Goal: Information Seeking & Learning: Learn about a topic

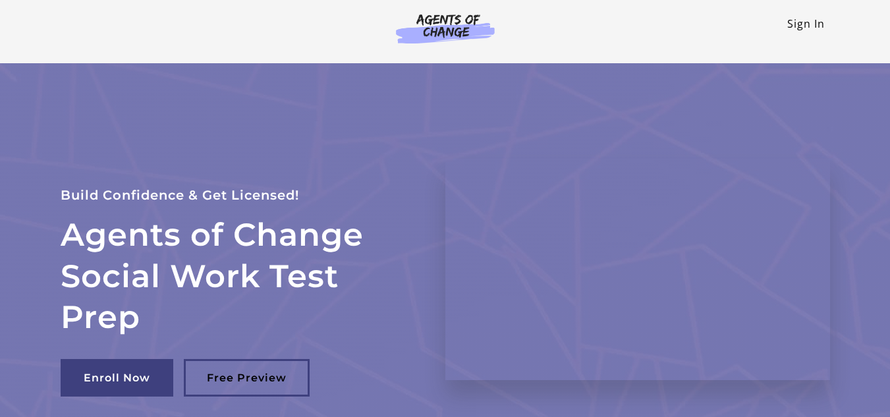
click at [809, 24] on link "Sign In" at bounding box center [806, 23] width 38 height 14
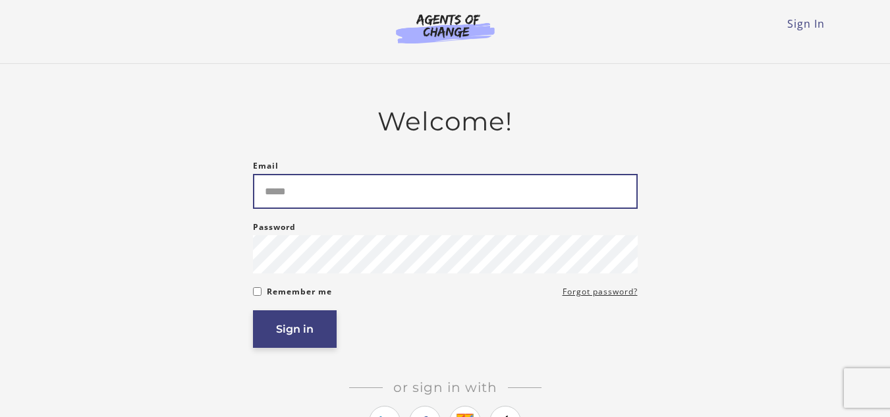
type input "**********"
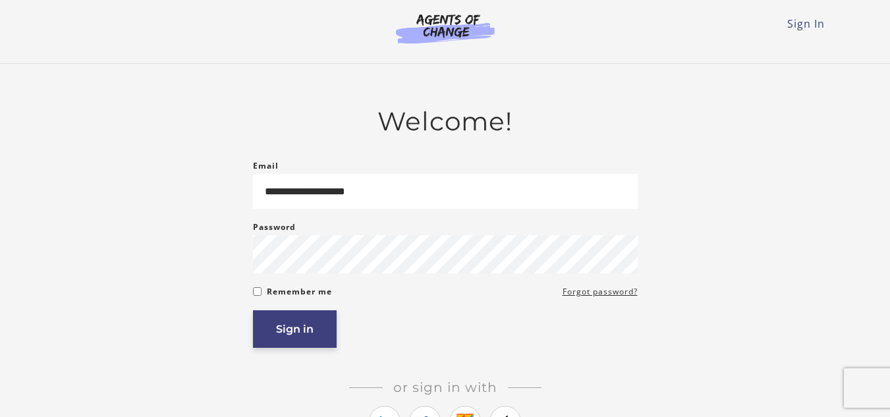
click at [279, 341] on button "Sign in" at bounding box center [295, 329] width 84 height 38
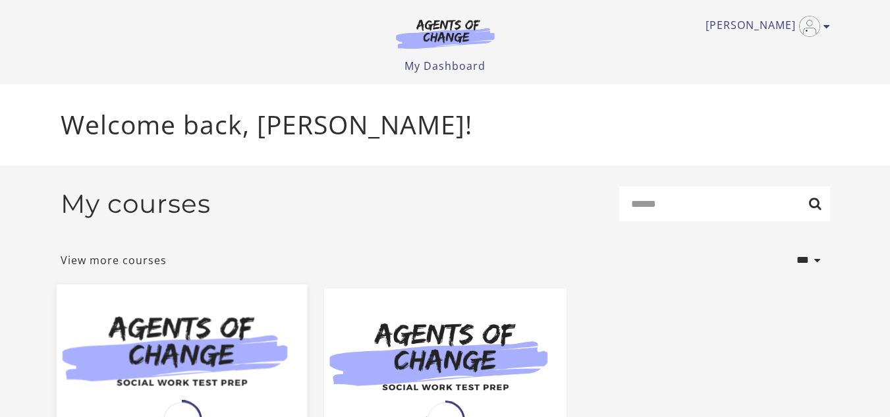
click at [185, 335] on img at bounding box center [181, 351] width 250 height 135
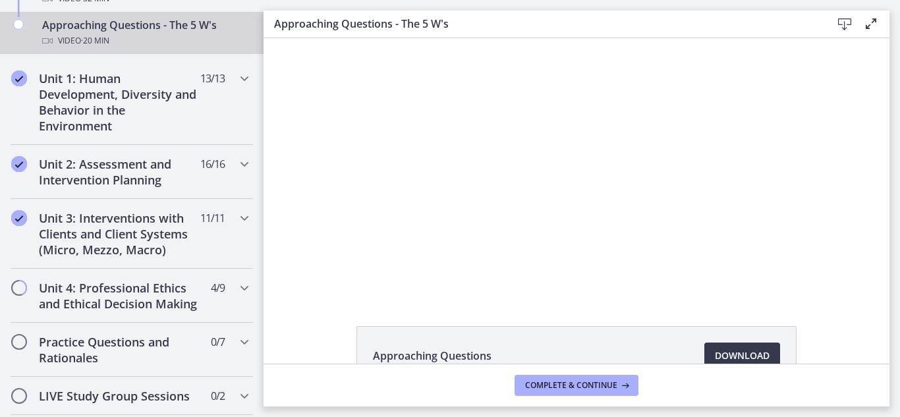
scroll to position [489, 0]
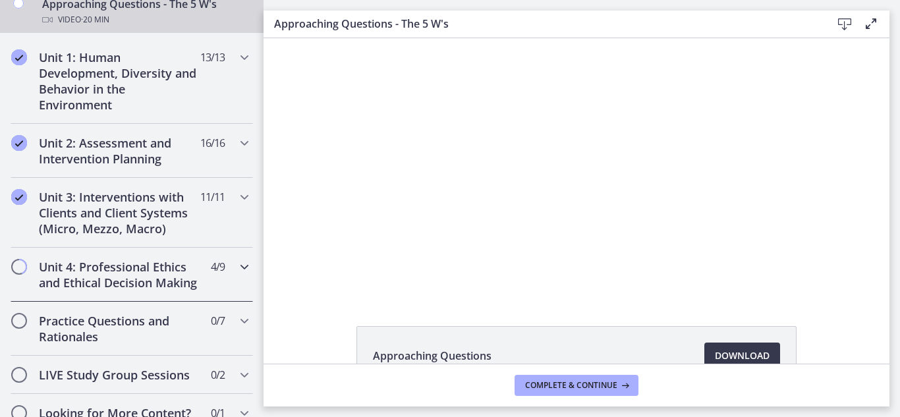
click at [236, 269] on icon "Chapters" at bounding box center [244, 267] width 16 height 16
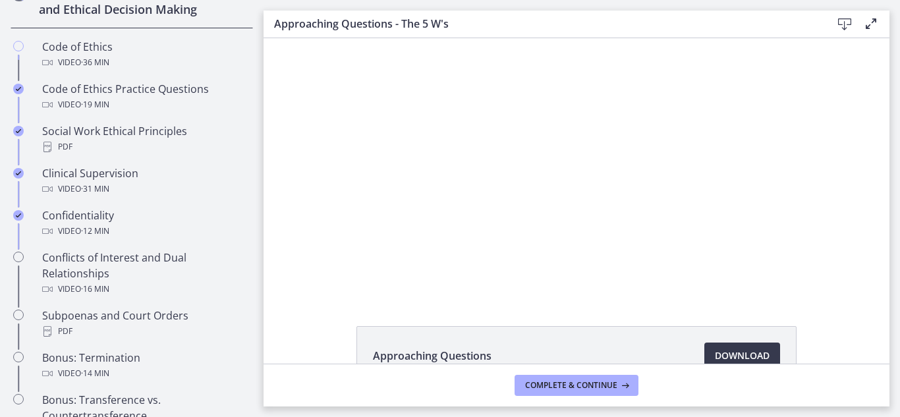
scroll to position [622, 0]
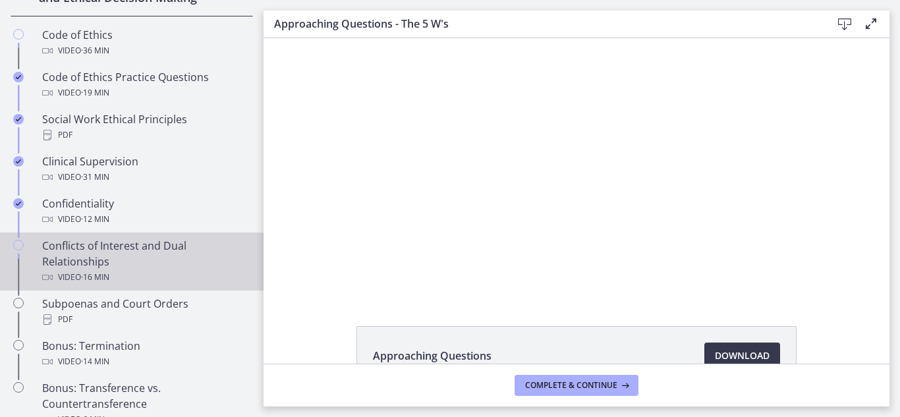
click at [133, 271] on div "Conflicts of Interest and Dual Relationships Video · 16 min" at bounding box center [144, 261] width 205 height 47
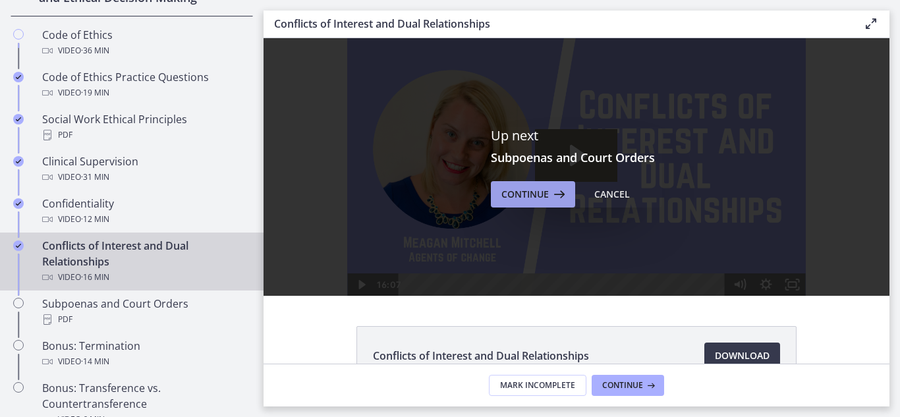
click at [549, 187] on icon at bounding box center [558, 194] width 18 height 16
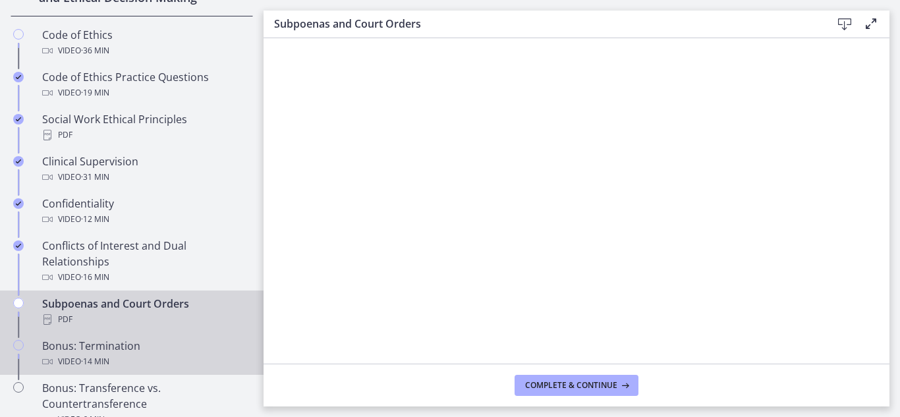
click at [99, 368] on div "Bonus: Termination Video · 14 min" at bounding box center [144, 354] width 205 height 32
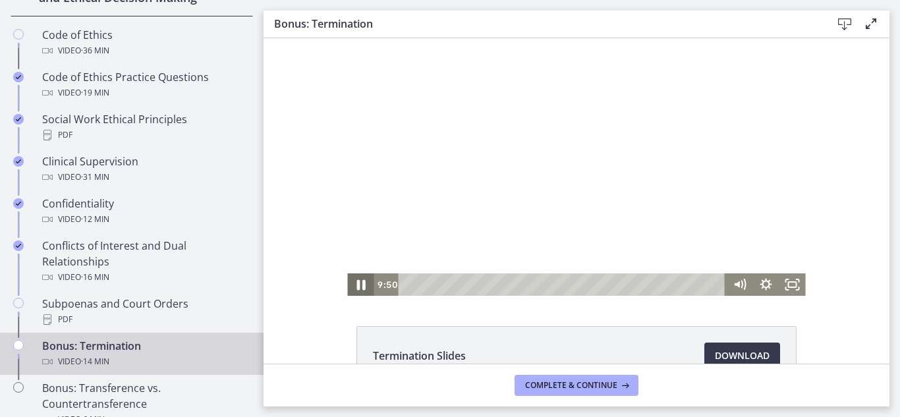
click at [353, 291] on icon "Pause" at bounding box center [360, 284] width 32 height 27
click at [358, 287] on icon "Play Video" at bounding box center [362, 284] width 32 height 27
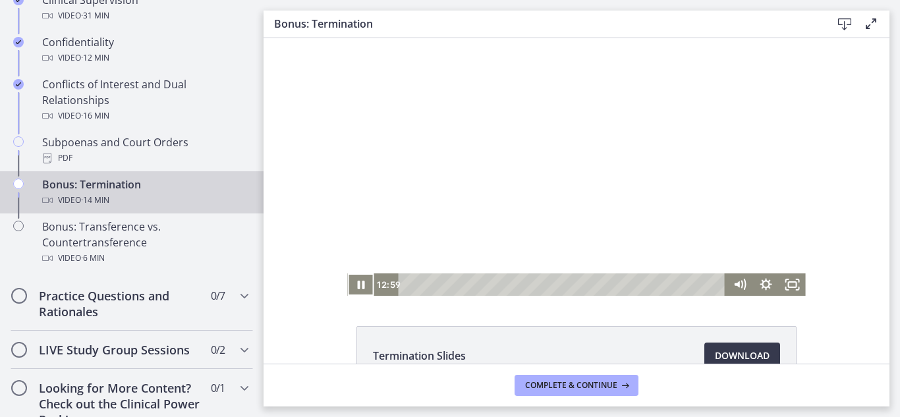
scroll to position [785, 0]
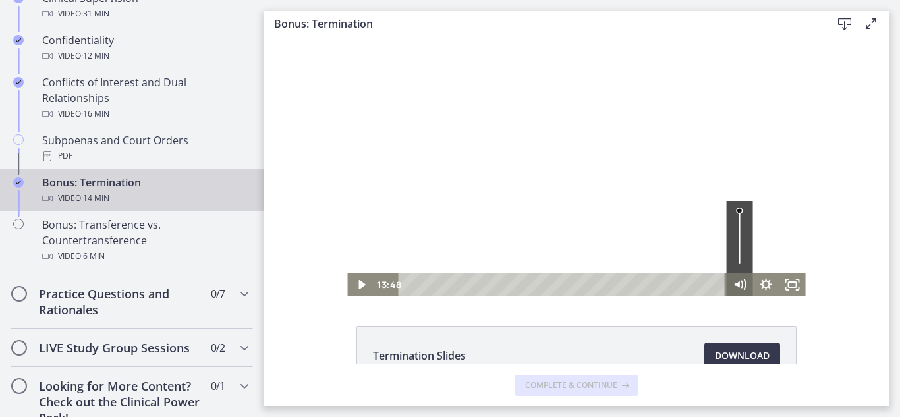
drag, startPoint x: 701, startPoint y: 283, endPoint x: 731, endPoint y: 287, distance: 30.5
click at [730, 287] on div "13:48 13:48" at bounding box center [576, 284] width 458 height 22
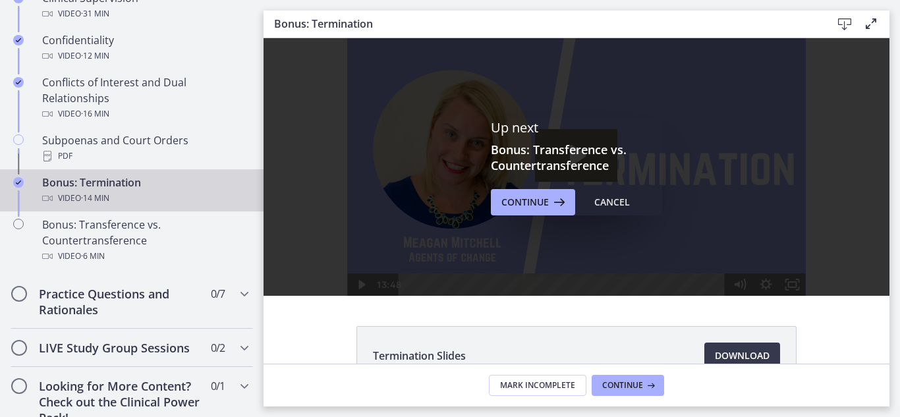
scroll to position [0, 0]
click at [501, 209] on span "Continue" at bounding box center [524, 202] width 47 height 16
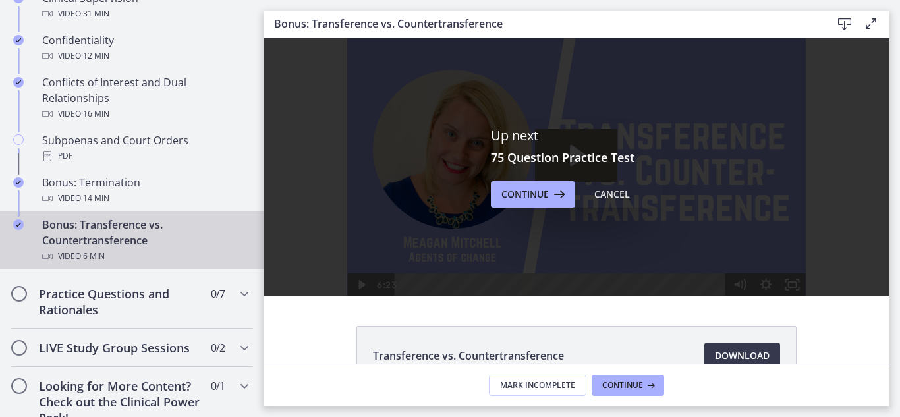
drag, startPoint x: 528, startPoint y: 171, endPoint x: 528, endPoint y: 178, distance: 6.6
click at [527, 171] on div "Up next 75 Question Practice Test Continue Cancel" at bounding box center [576, 167] width 171 height 80
click at [528, 190] on span "Continue" at bounding box center [524, 194] width 47 height 16
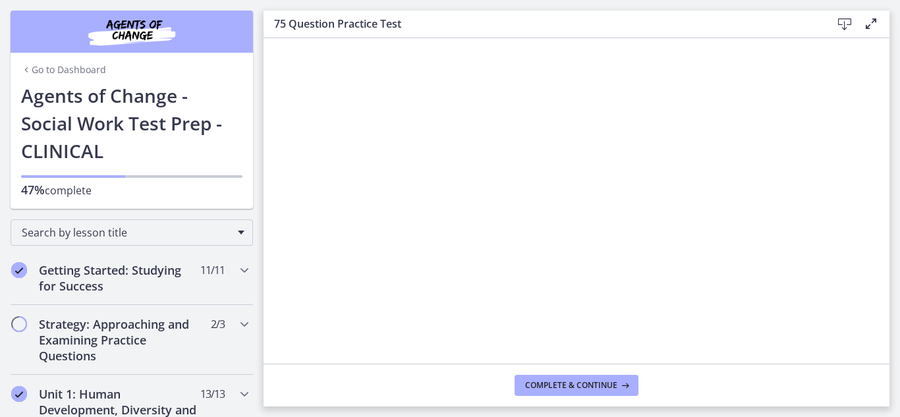
click at [45, 69] on link "Go to Dashboard" at bounding box center [63, 69] width 85 height 13
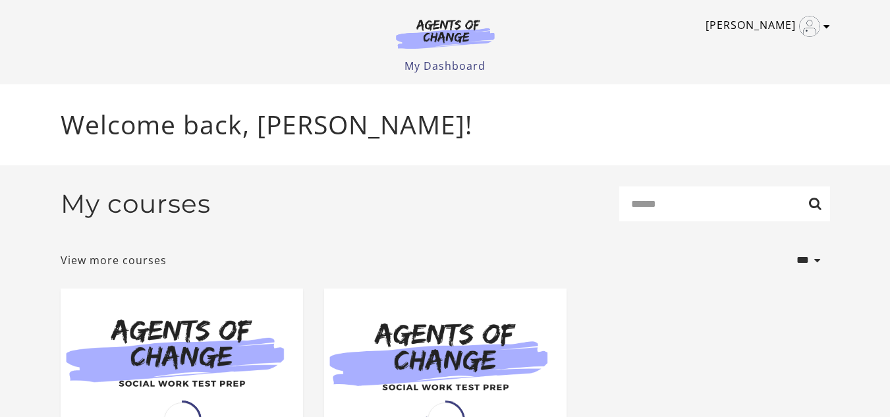
click at [821, 29] on link "[PERSON_NAME]" at bounding box center [764, 26] width 118 height 21
click at [742, 96] on link "Sign Out" at bounding box center [775, 93] width 116 height 22
